Goal: Transaction & Acquisition: Subscribe to service/newsletter

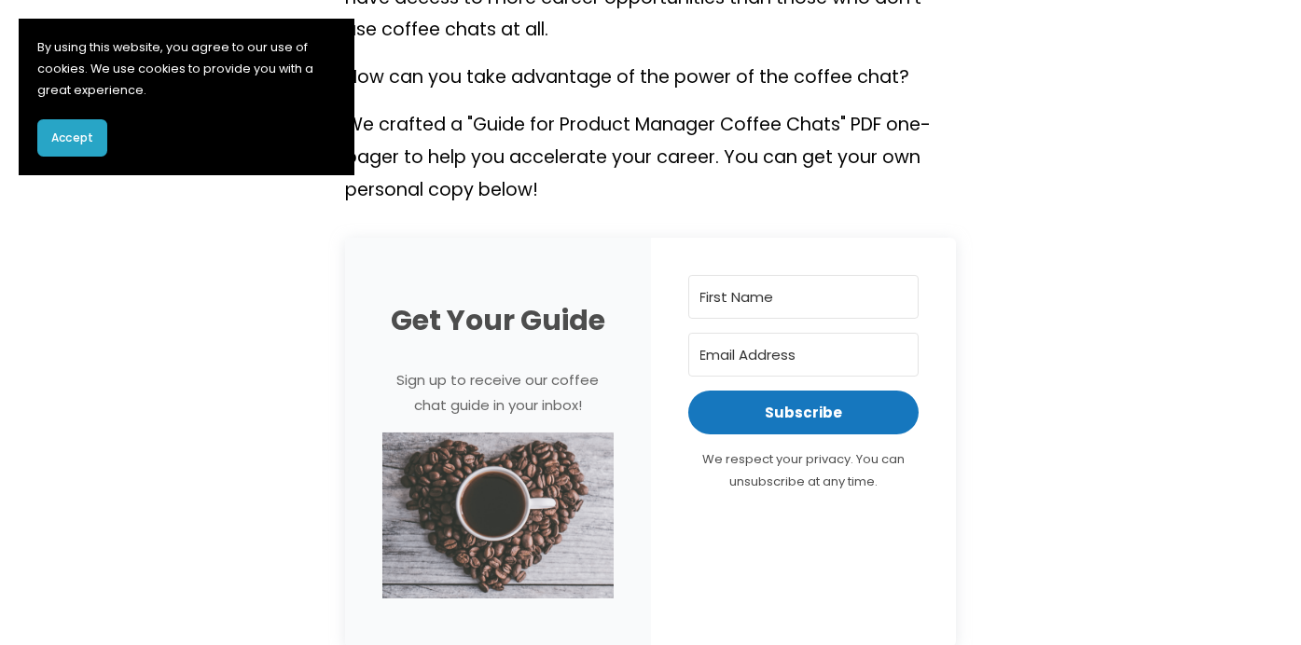
scroll to position [806, 0]
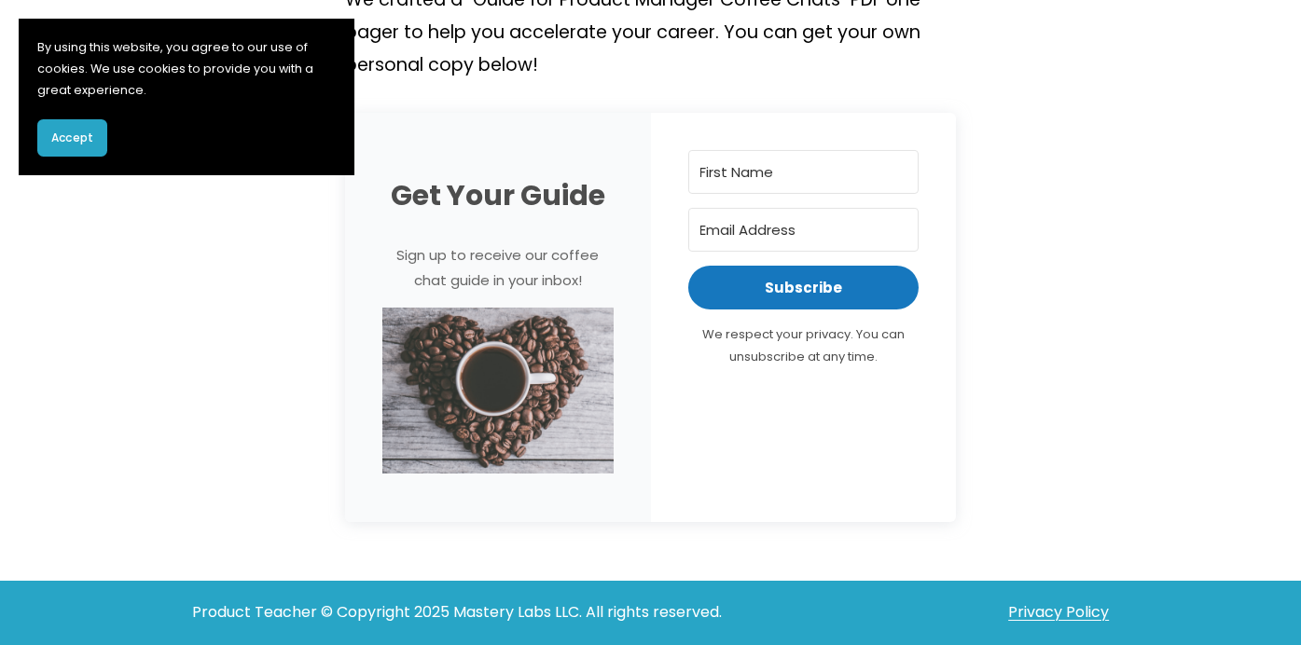
click at [79, 135] on span "Accept" at bounding box center [72, 138] width 42 height 17
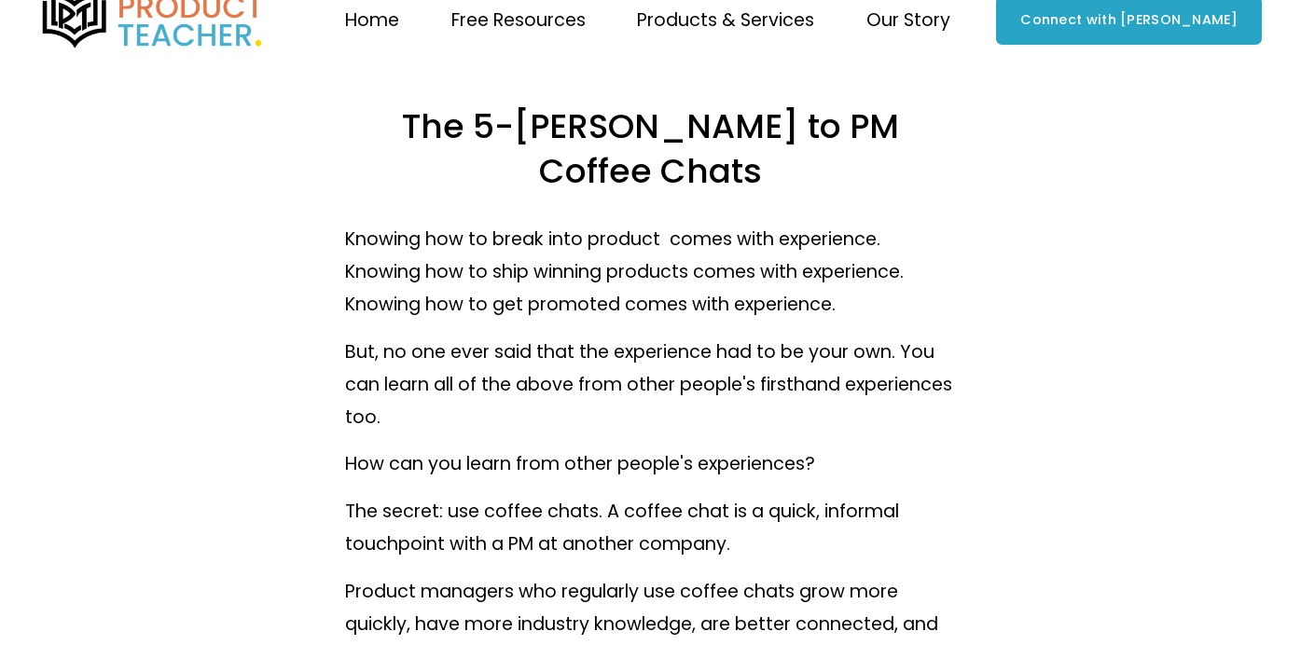
scroll to position [0, 0]
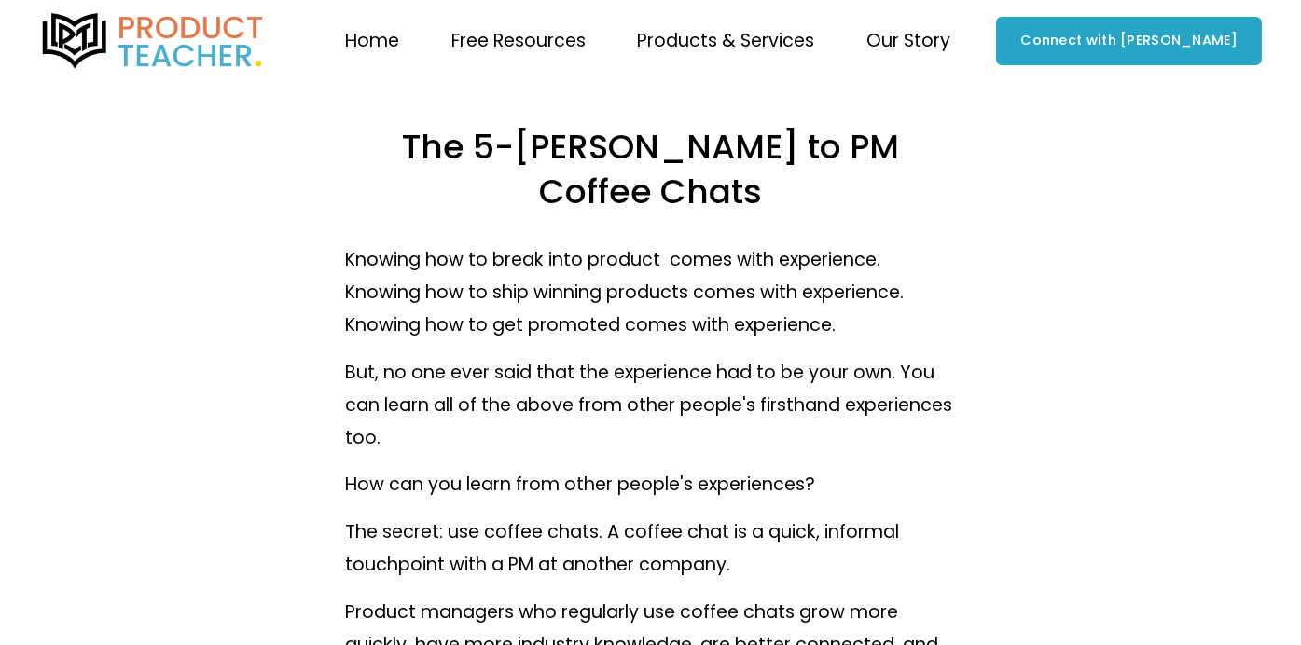
click at [399, 46] on link "Home" at bounding box center [372, 41] width 54 height 36
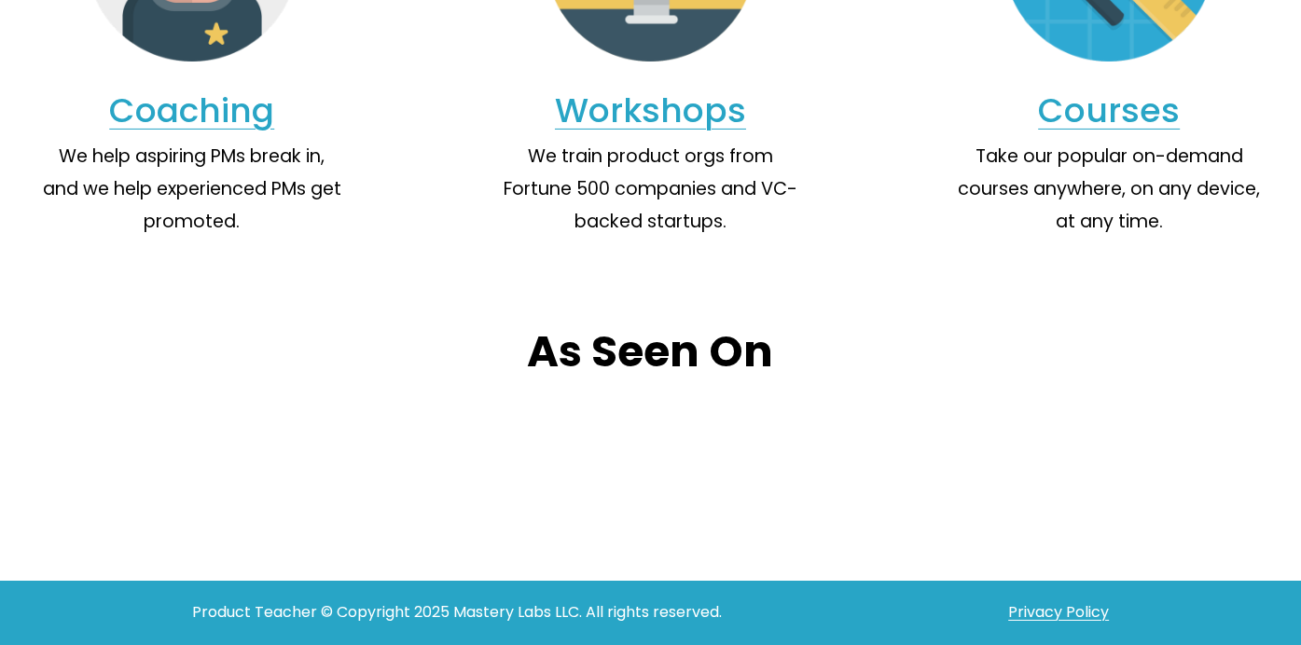
scroll to position [1964, 0]
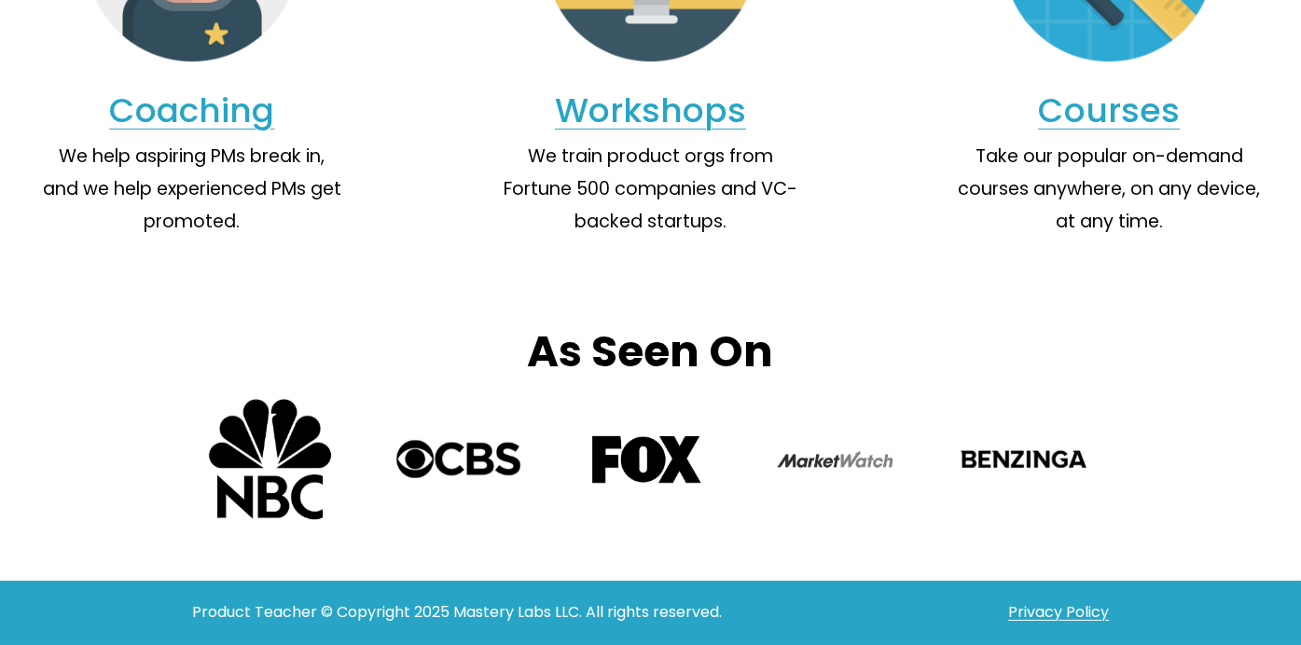
click at [273, 114] on link "Coaching" at bounding box center [191, 111] width 165 height 48
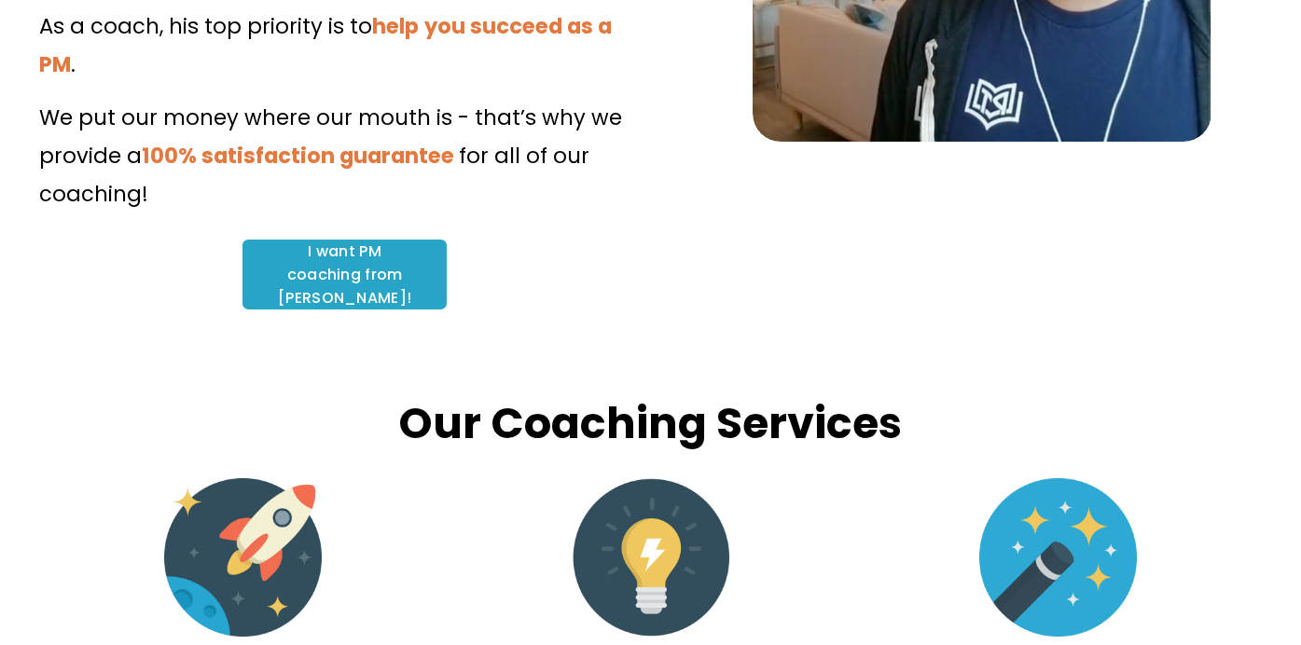
scroll to position [653, 0]
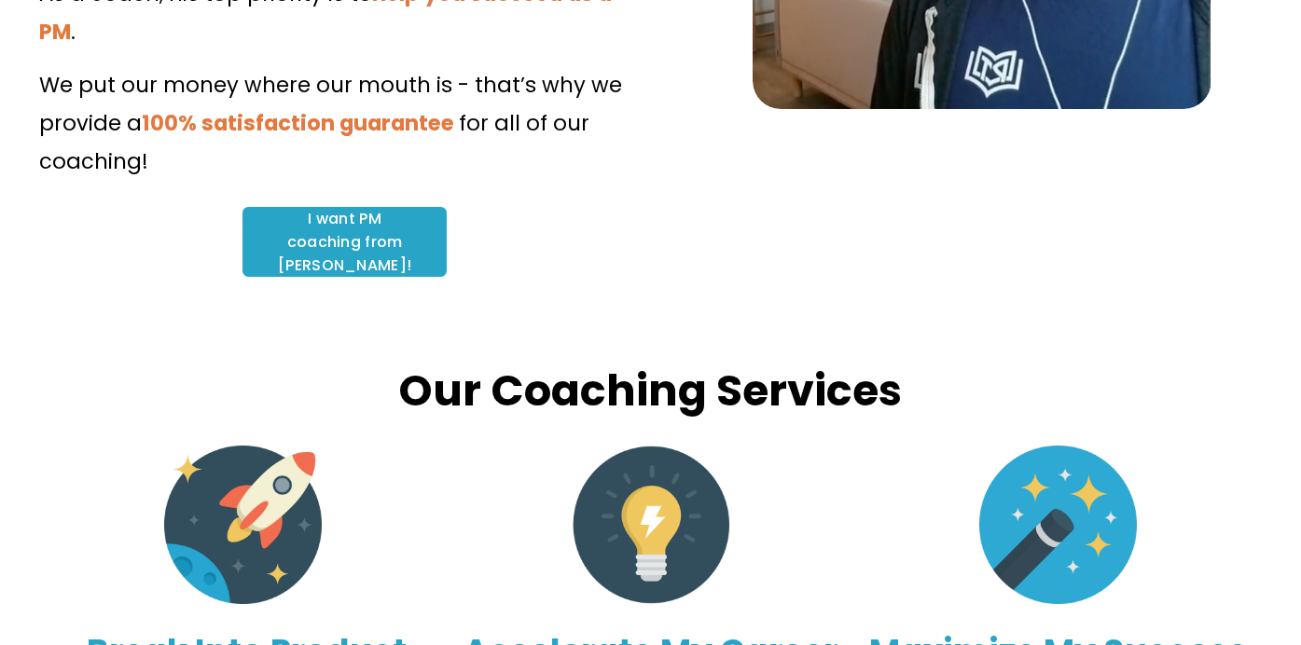
click at [337, 207] on link "I want PM coaching from Clement!" at bounding box center [344, 242] width 204 height 70
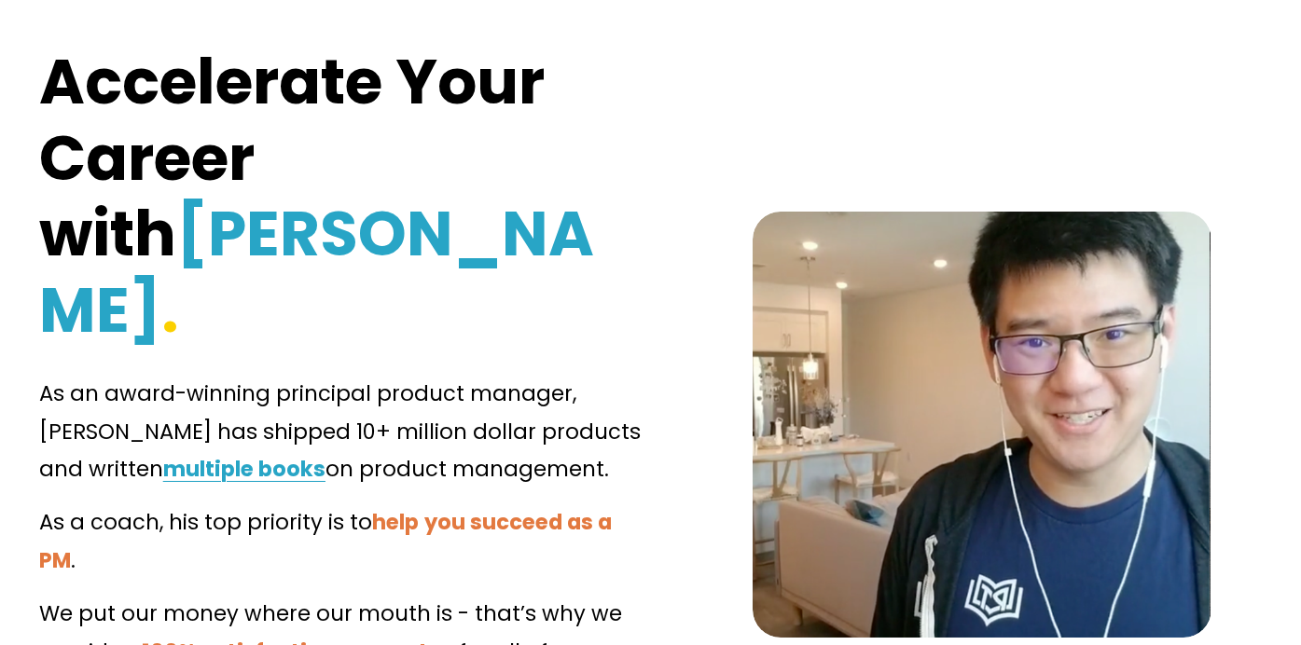
scroll to position [0, 0]
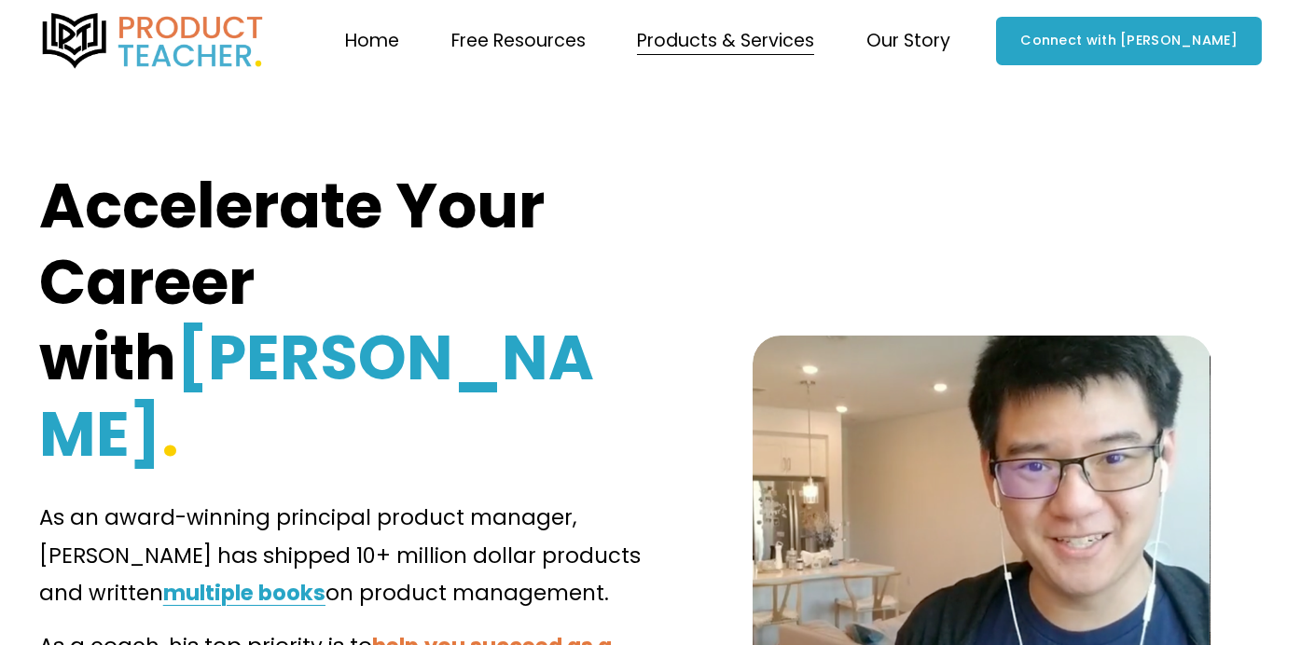
click at [224, 578] on strong "multiple books" at bounding box center [244, 593] width 162 height 30
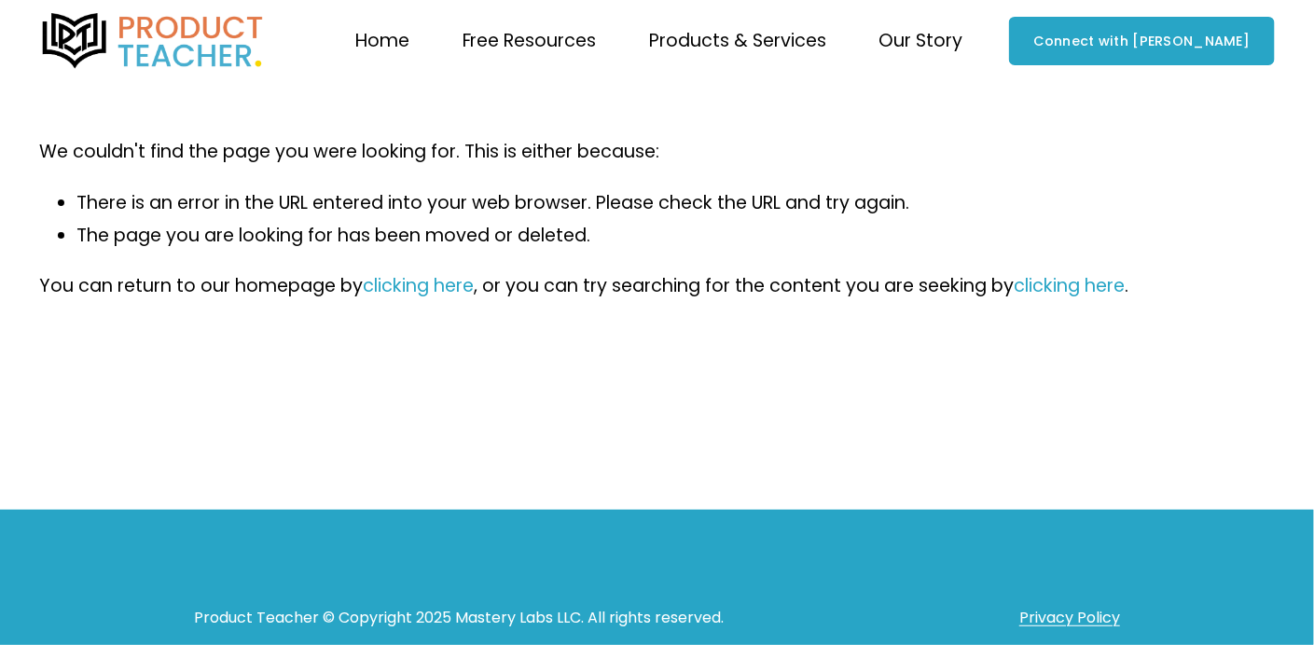
click at [161, 36] on img at bounding box center [153, 41] width 228 height 56
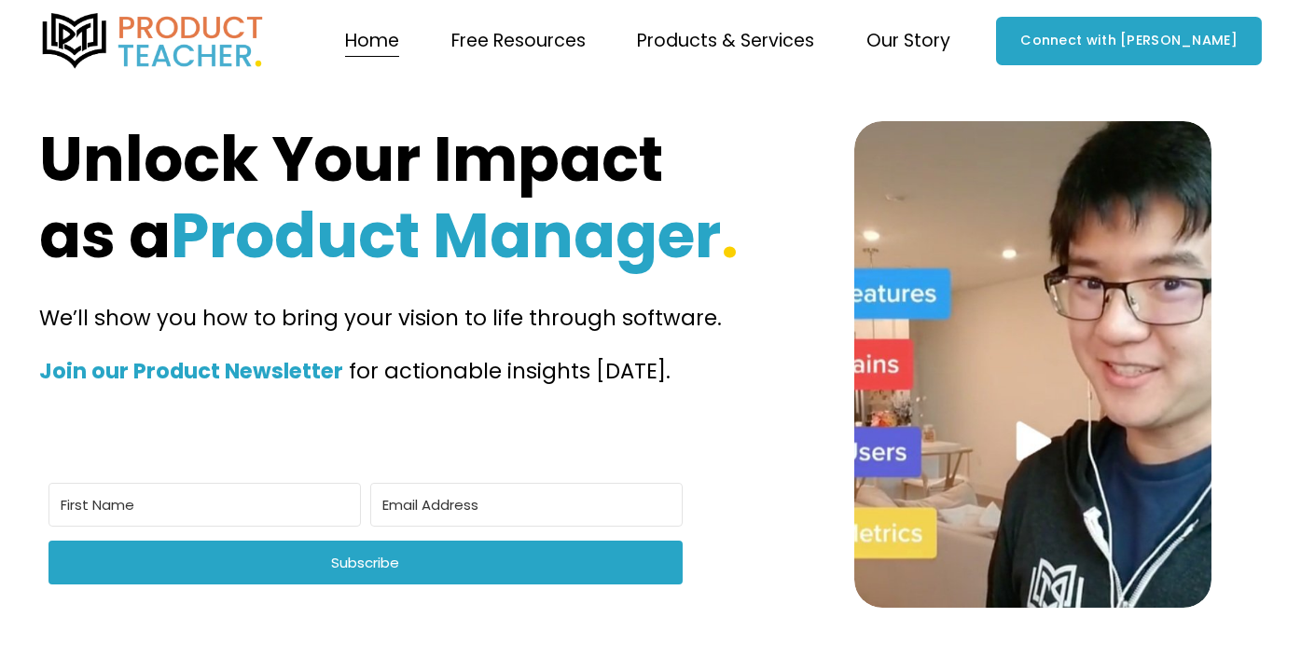
click at [257, 386] on strong "Join our Product Newsletter" at bounding box center [191, 371] width 304 height 30
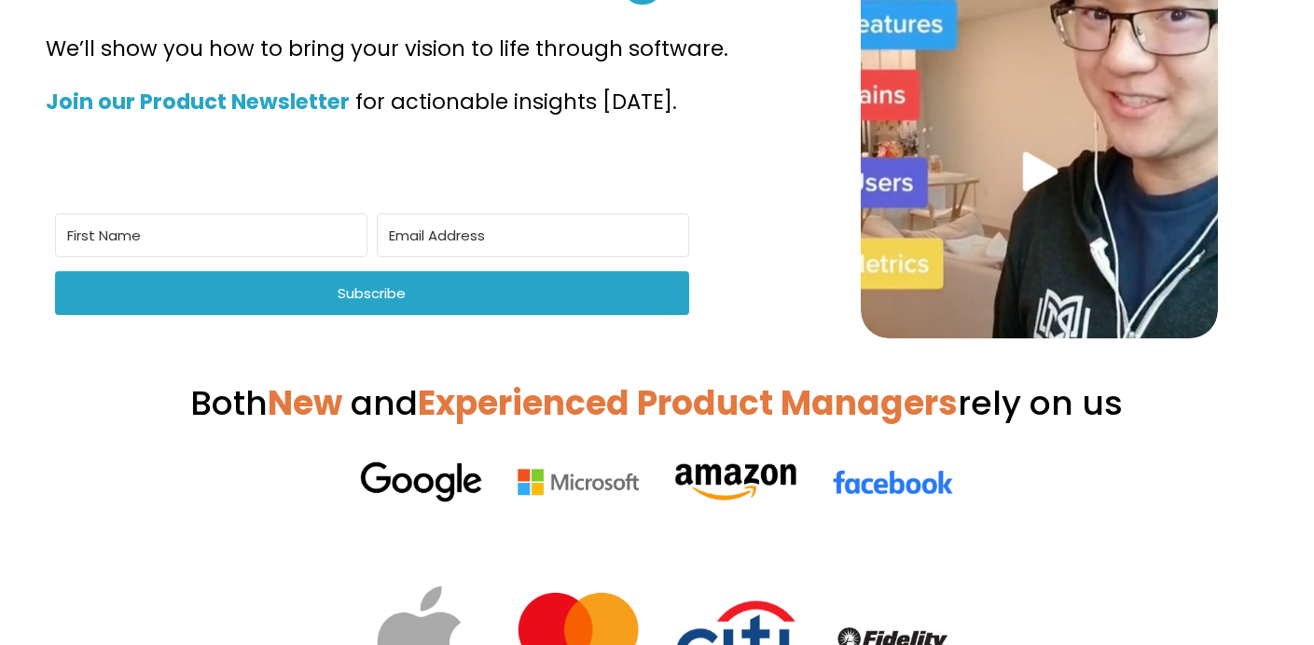
scroll to position [280, 0]
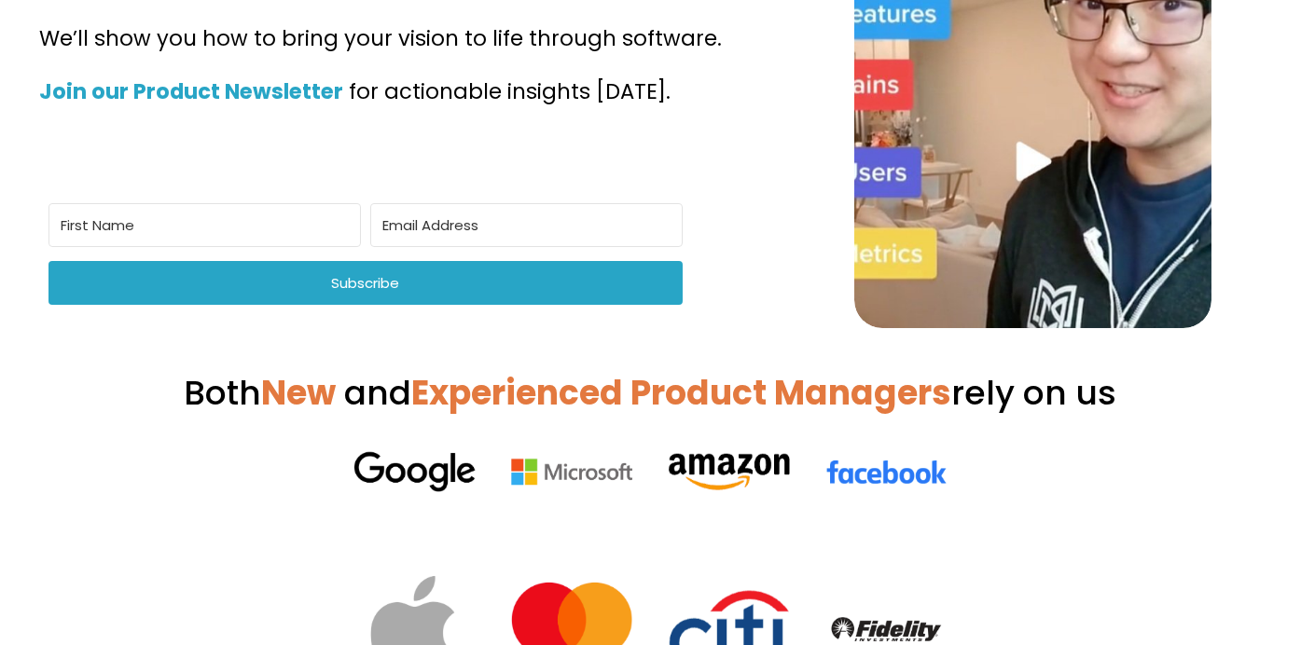
click at [370, 247] on input "Email Address" at bounding box center [526, 225] width 312 height 44
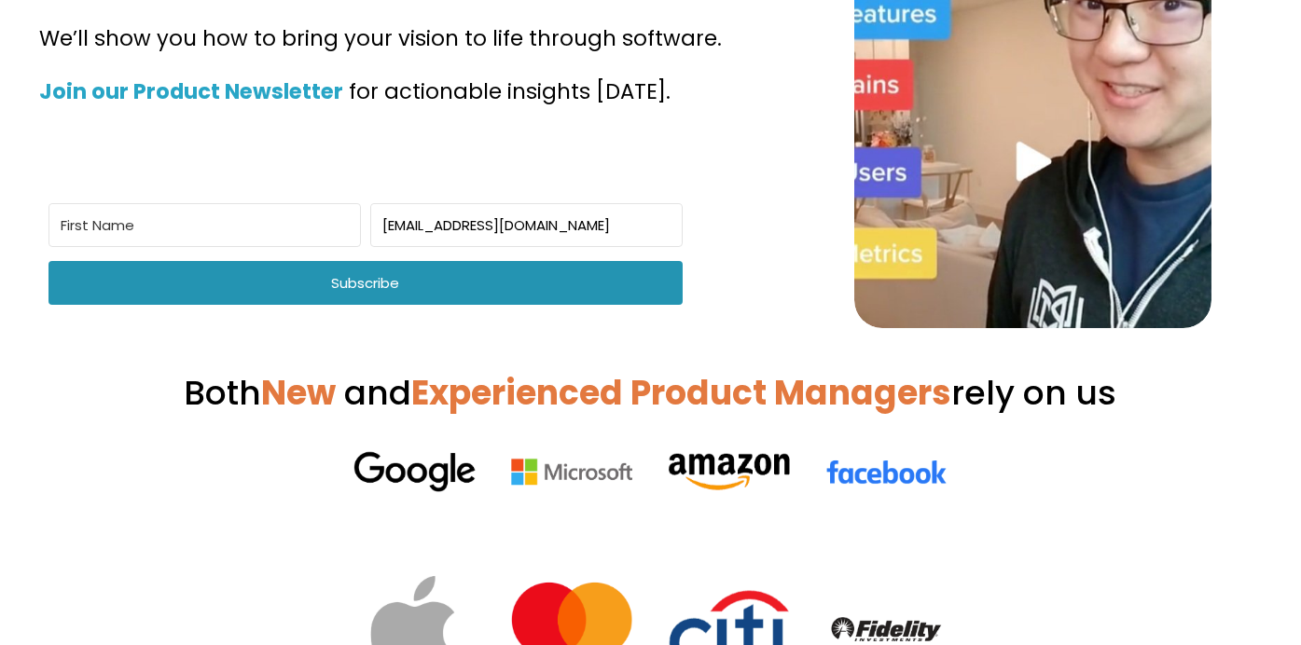
type input "[EMAIL_ADDRESS][DOMAIN_NAME]"
click at [623, 299] on span "Subscribe" at bounding box center [365, 283] width 634 height 44
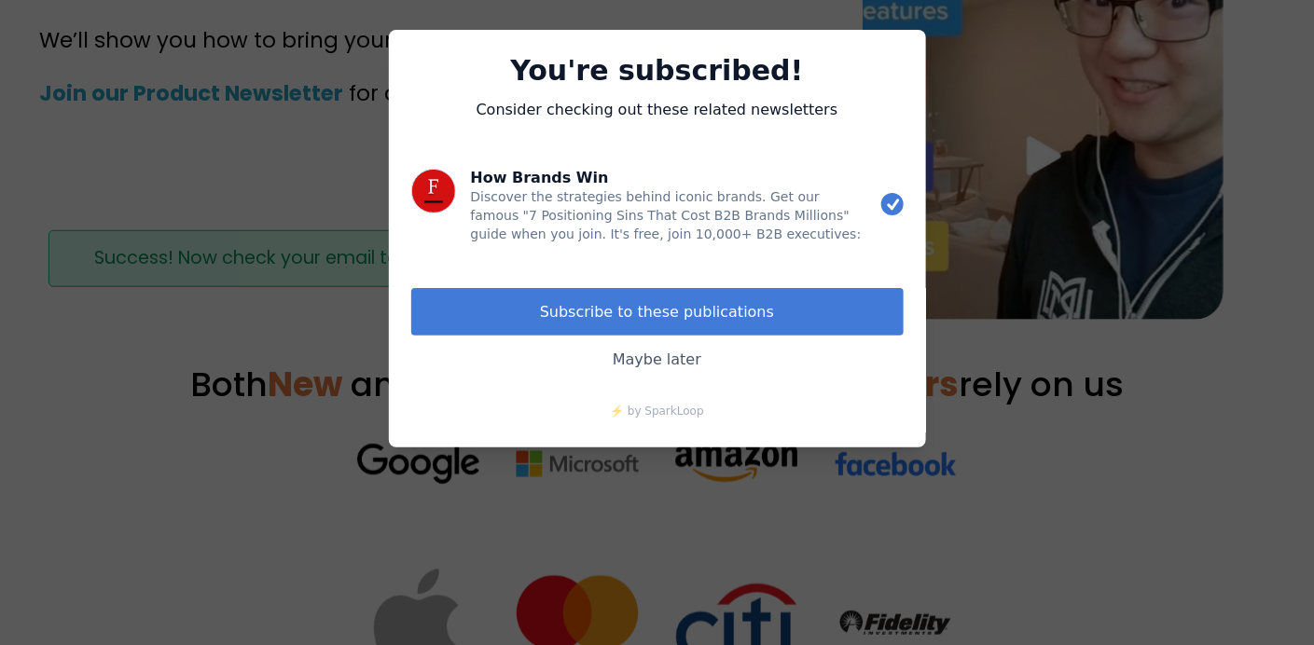
click at [712, 307] on button "Subscribe to these publications" at bounding box center [657, 312] width 492 height 48
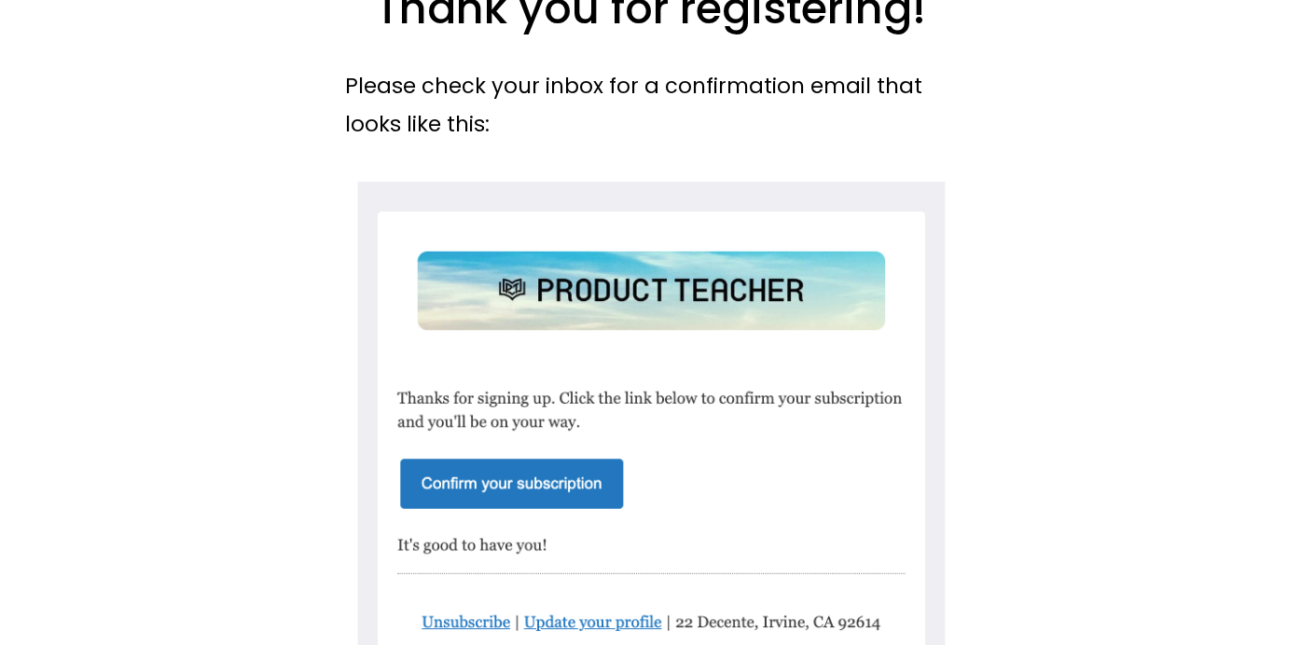
scroll to position [280, 0]
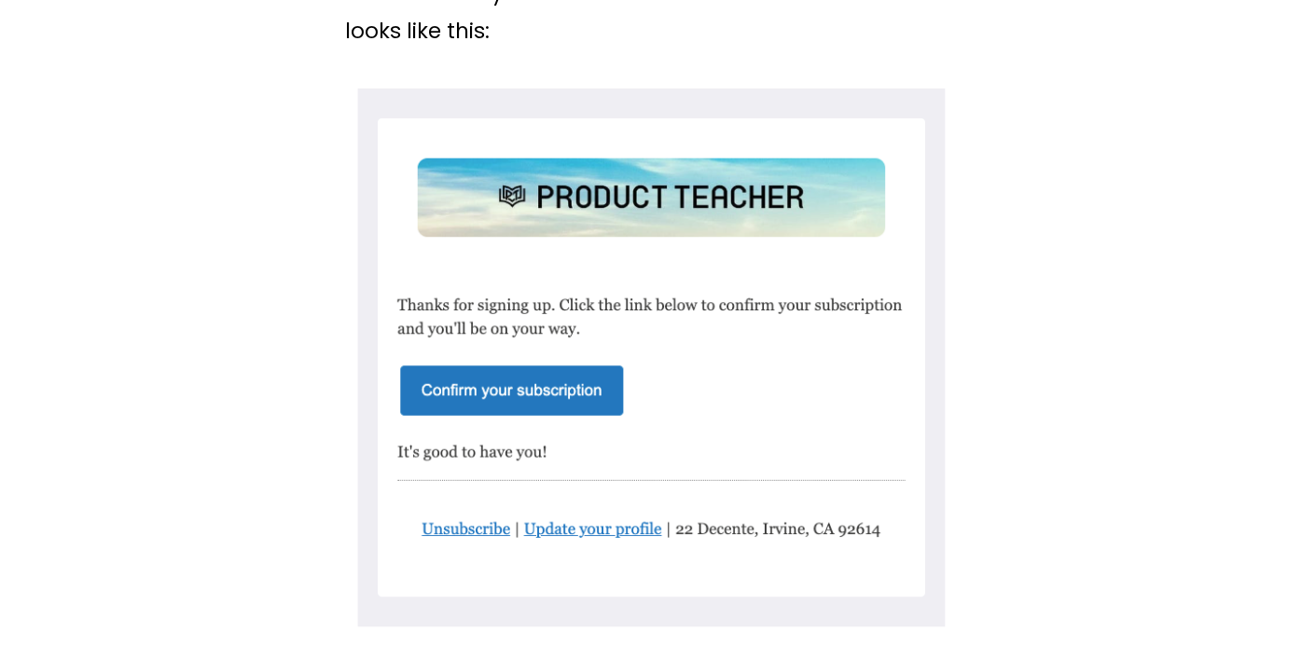
click at [591, 378] on div at bounding box center [651, 359] width 612 height 555
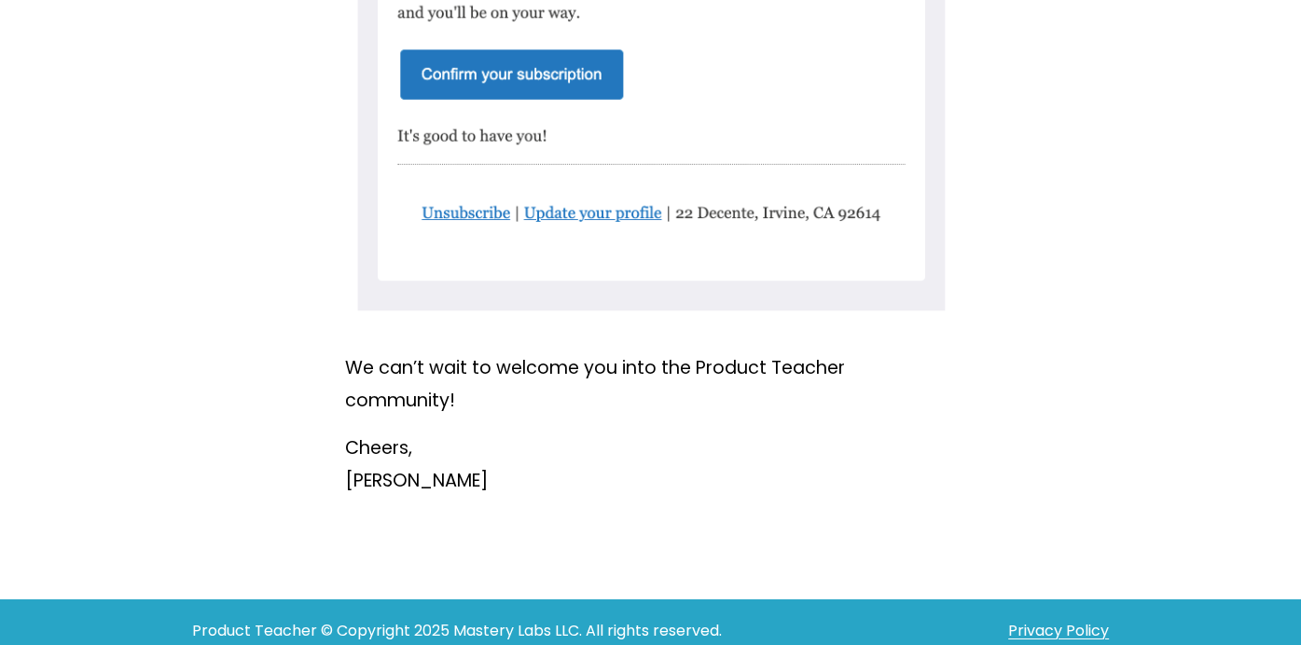
scroll to position [615, 0]
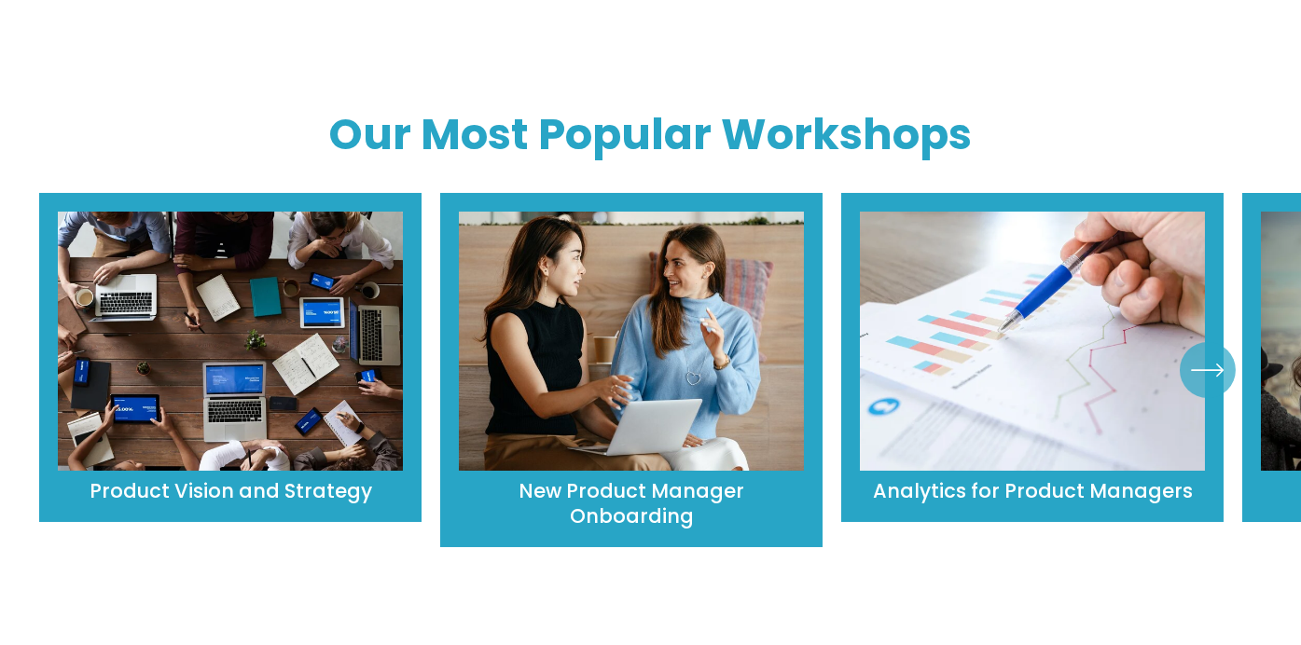
scroll to position [746, 0]
